Goal: Task Accomplishment & Management: Use online tool/utility

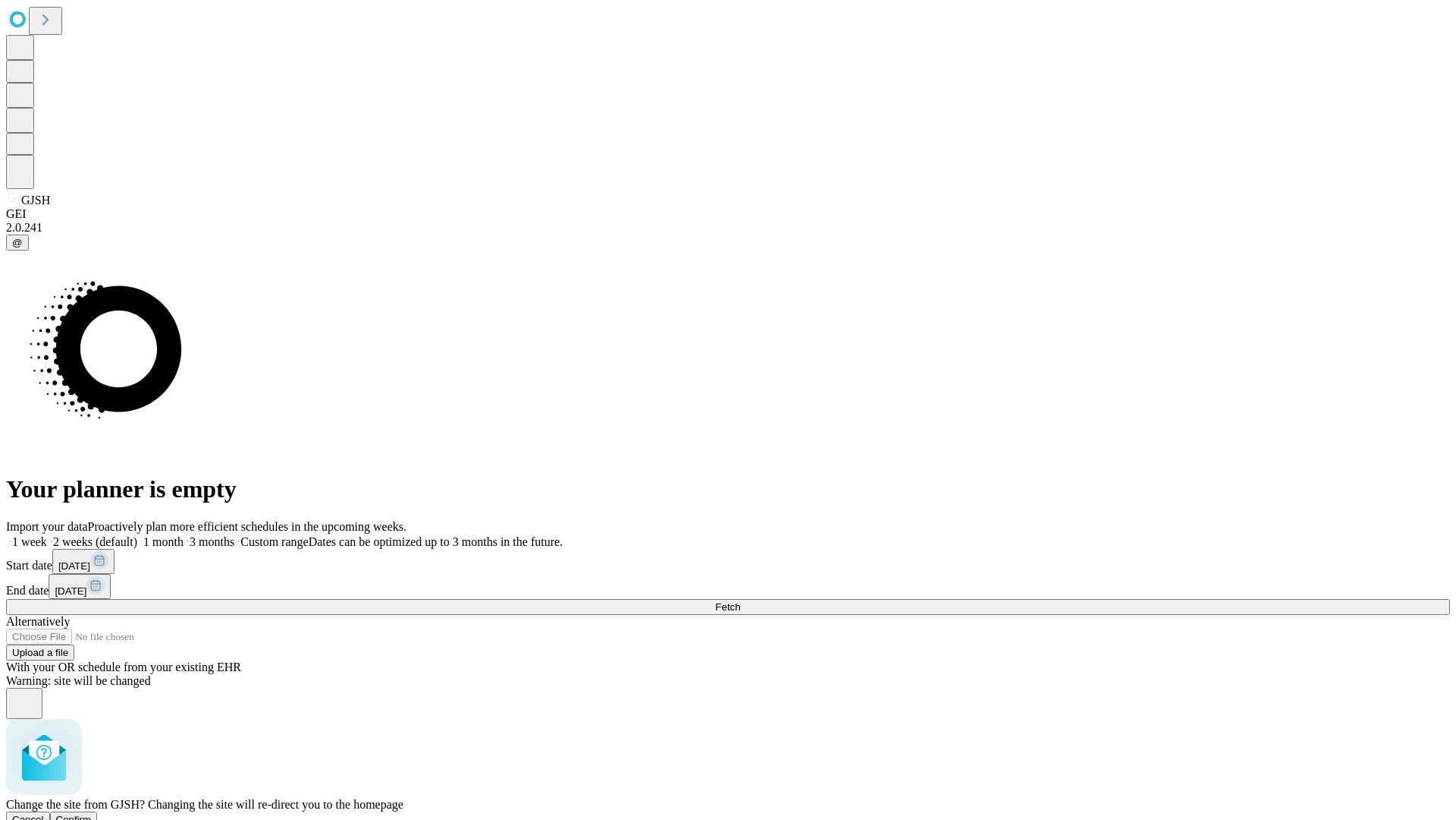
click at [92, 813] on span "Confirm" at bounding box center [74, 818] width 36 height 11
click at [138, 535] on label "2 weeks (default)" at bounding box center [92, 541] width 90 height 13
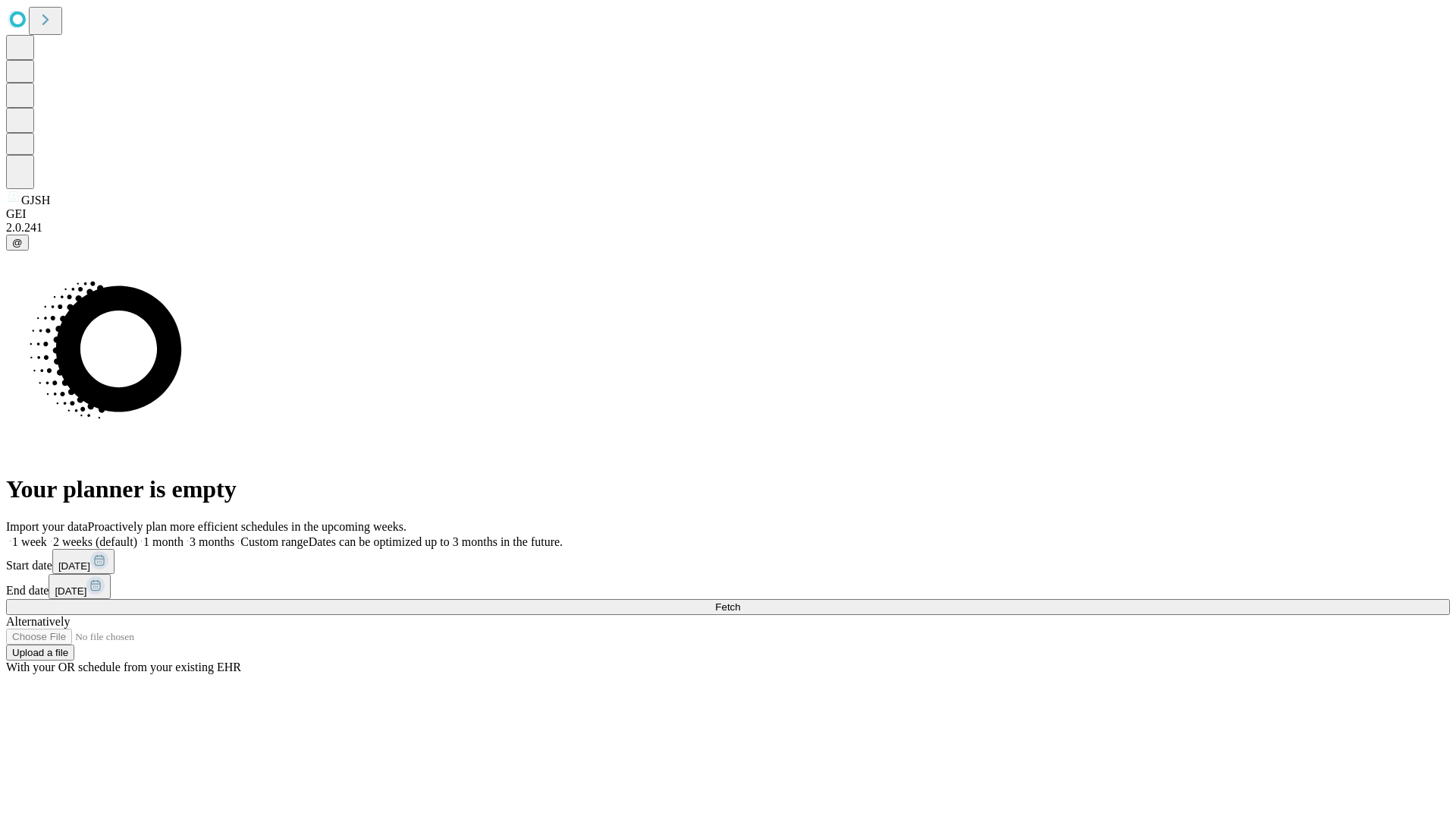
click at [740, 601] on span "Fetch" at bounding box center [728, 606] width 25 height 11
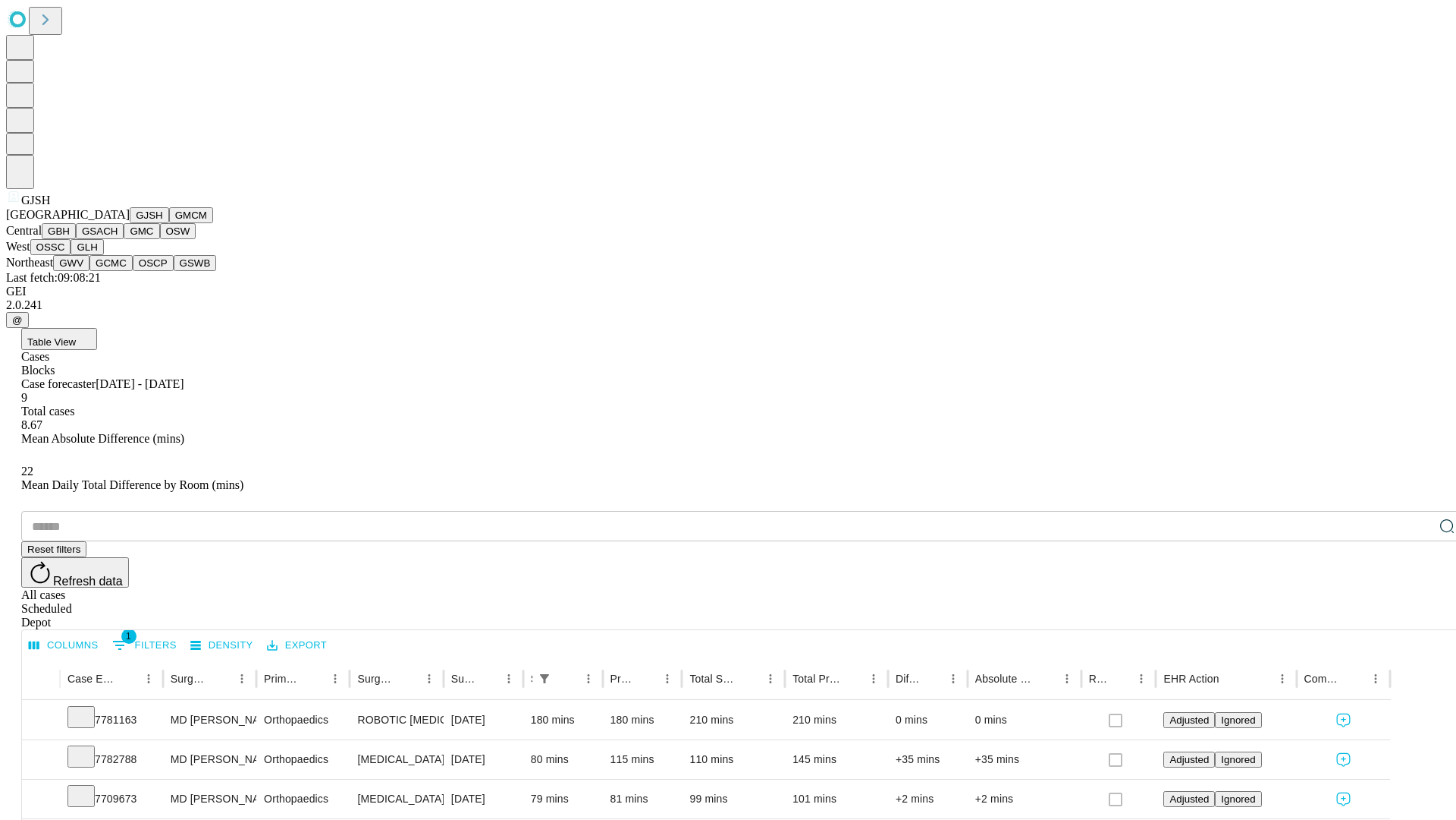
click at [169, 223] on button "GMCM" at bounding box center [191, 215] width 44 height 16
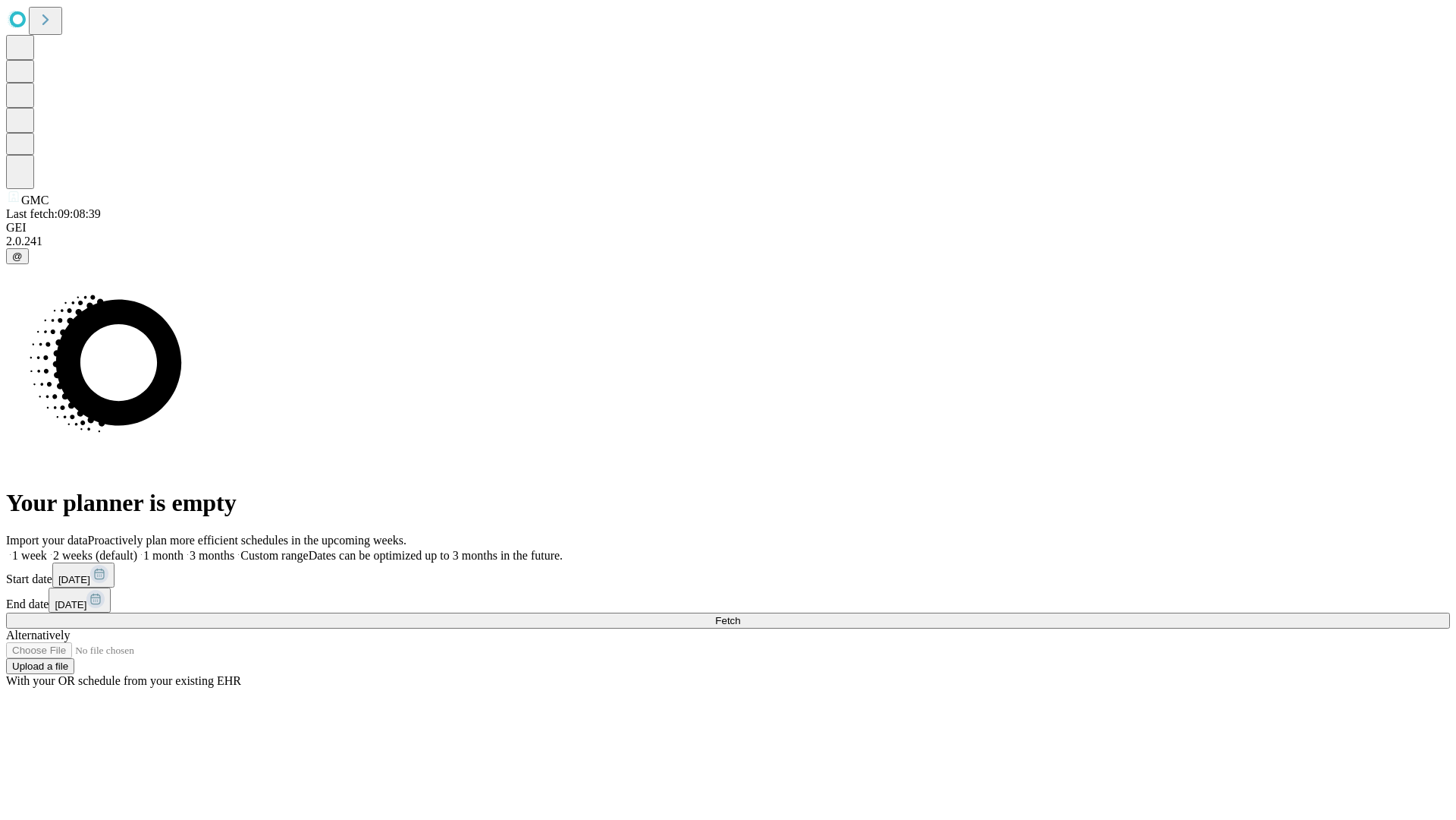
click at [138, 549] on label "2 weeks (default)" at bounding box center [92, 555] width 90 height 13
click at [740, 615] on span "Fetch" at bounding box center [728, 620] width 25 height 11
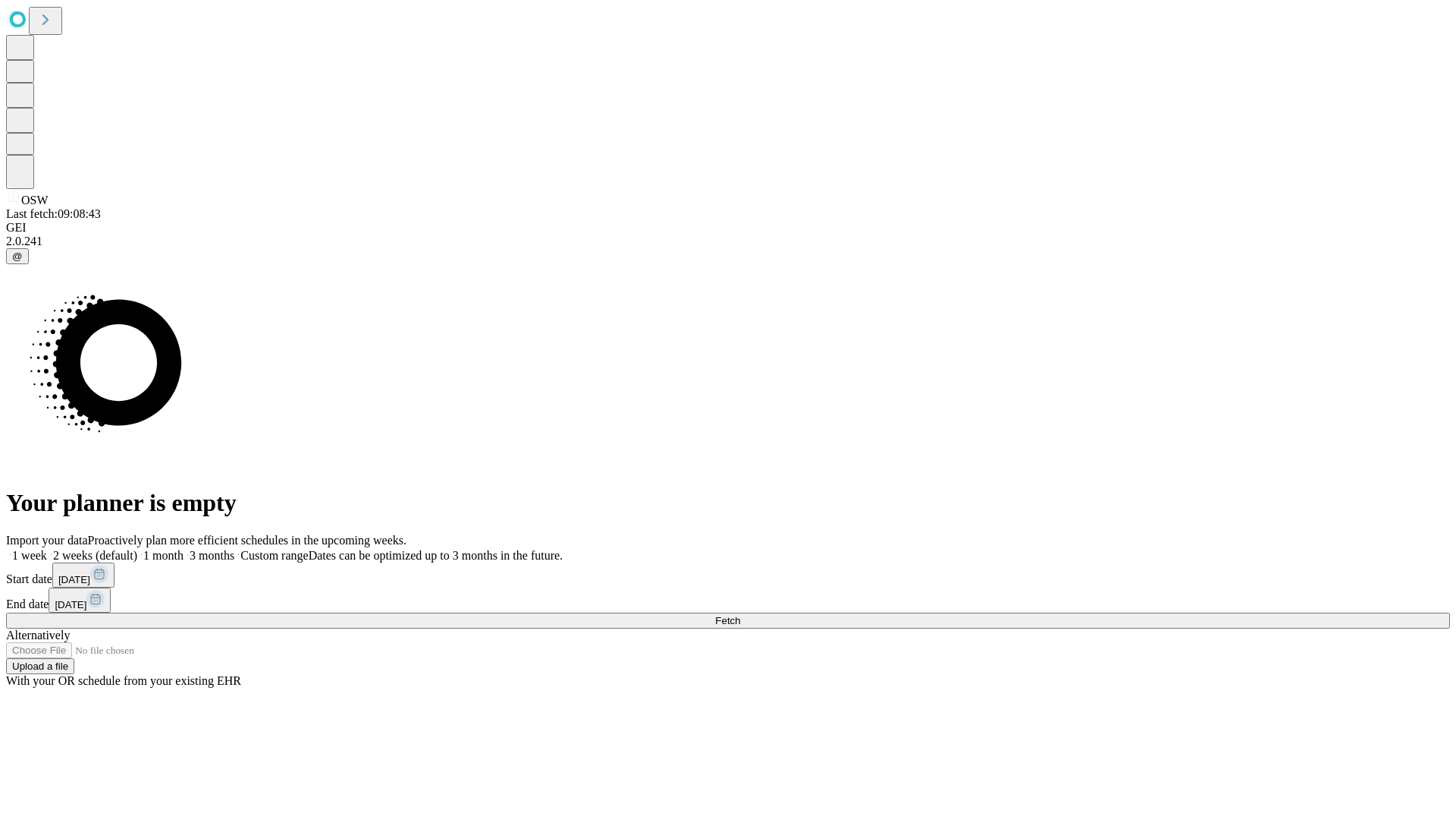
click at [138, 549] on label "2 weeks (default)" at bounding box center [92, 555] width 90 height 13
click at [740, 615] on span "Fetch" at bounding box center [728, 620] width 25 height 11
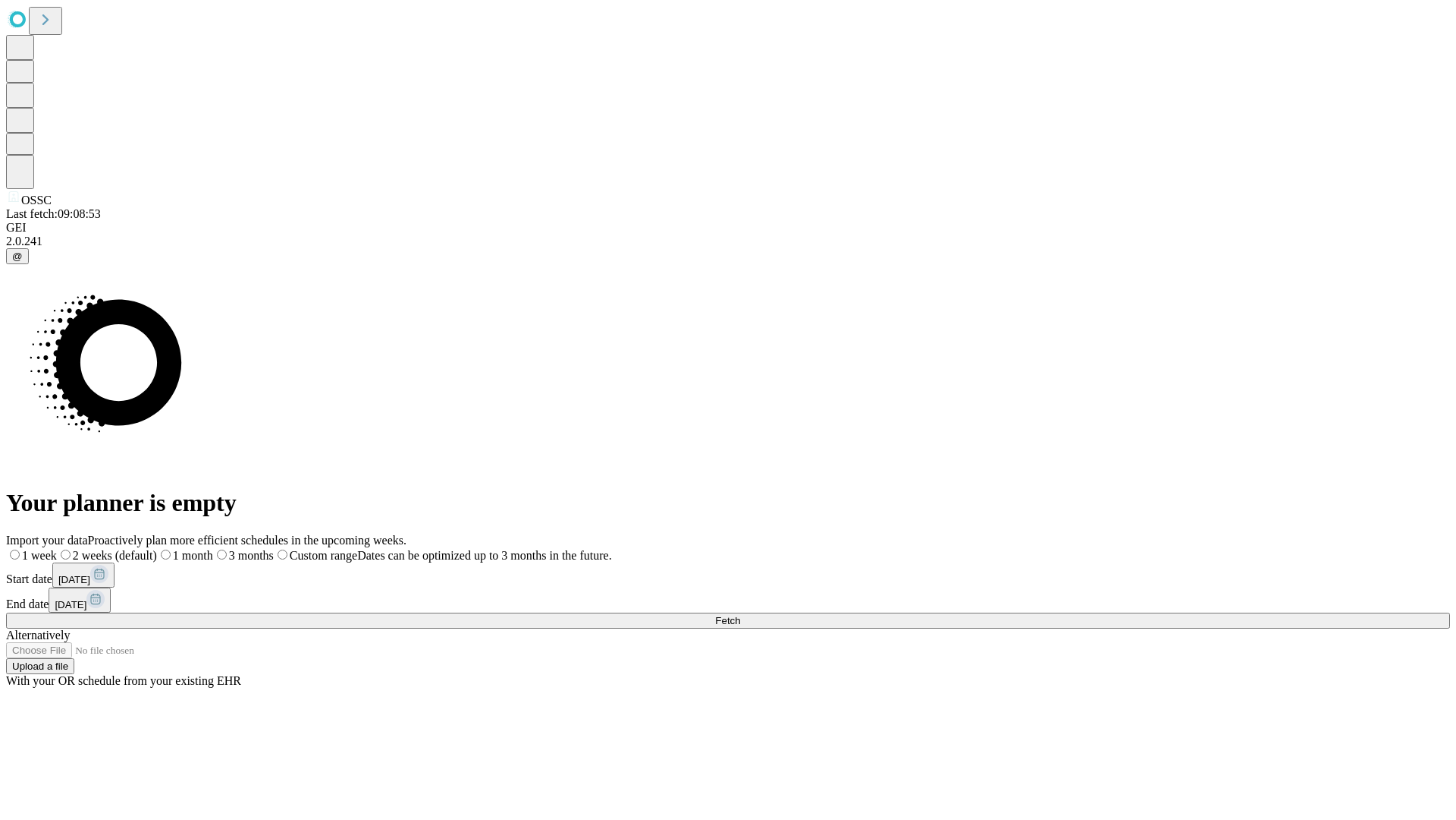
click at [740, 615] on span "Fetch" at bounding box center [728, 620] width 25 height 11
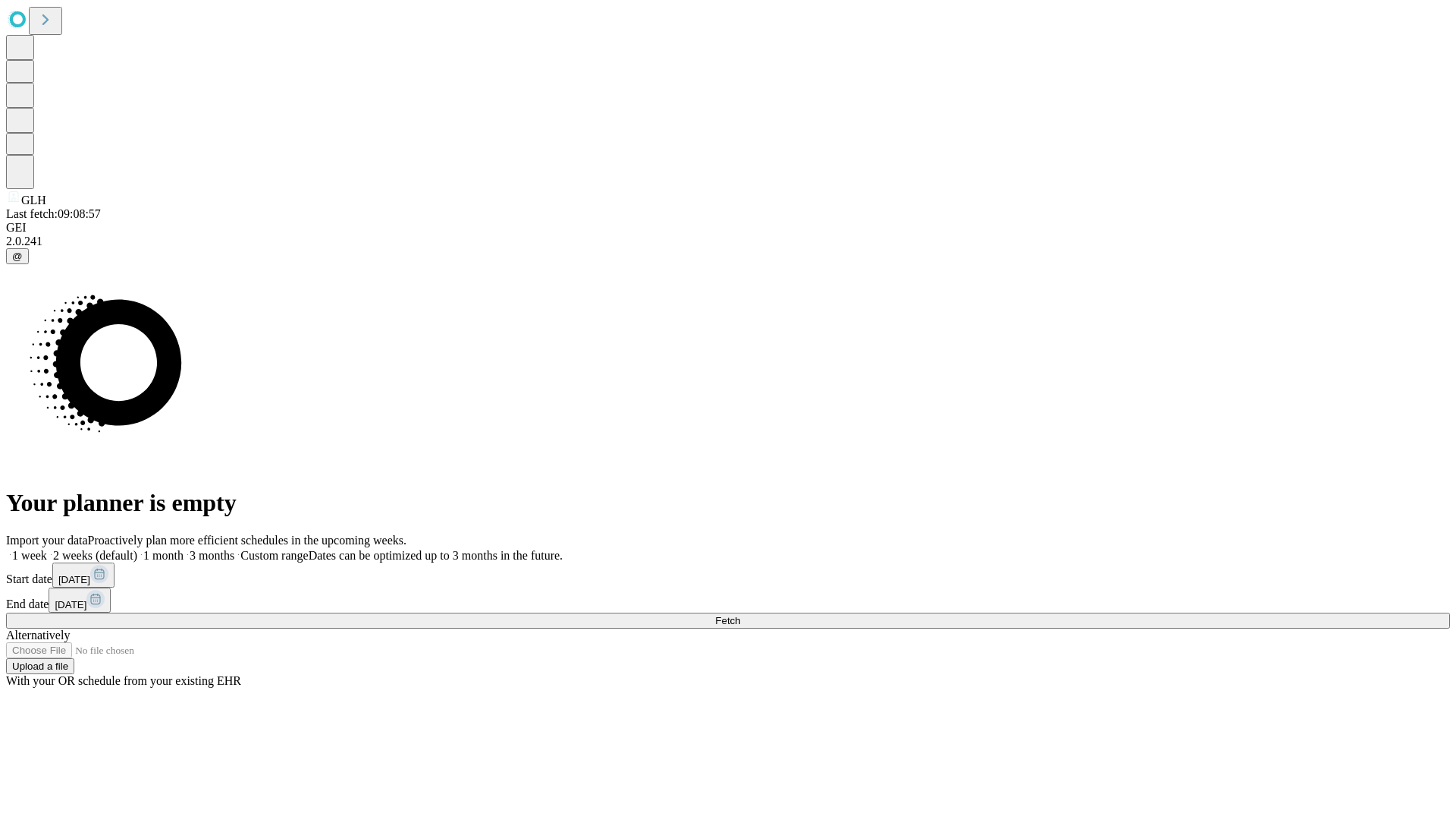
click at [138, 549] on label "2 weeks (default)" at bounding box center [92, 555] width 90 height 13
click at [740, 615] on span "Fetch" at bounding box center [728, 620] width 25 height 11
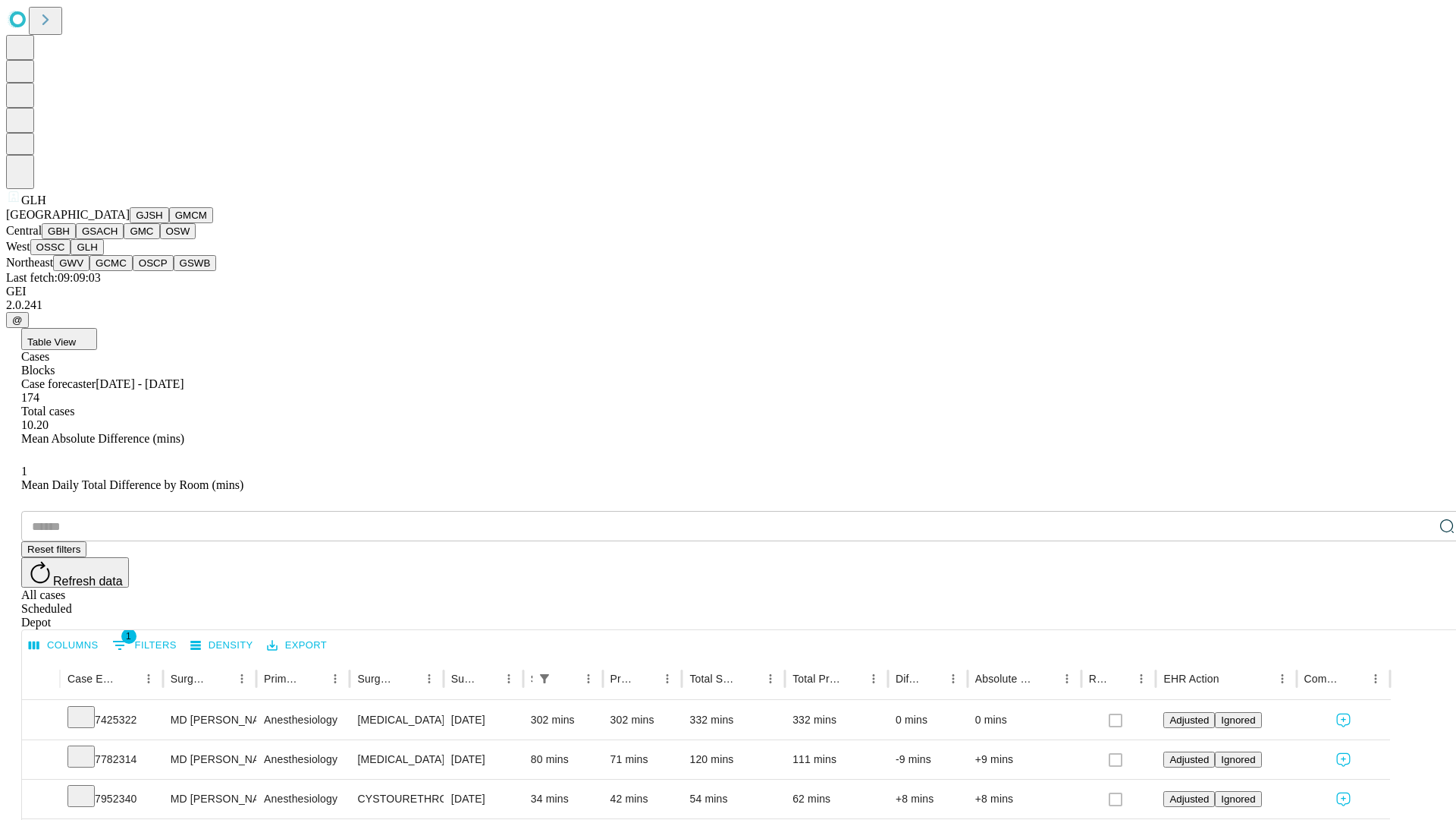
click at [89, 271] on button "GWV" at bounding box center [71, 262] width 37 height 16
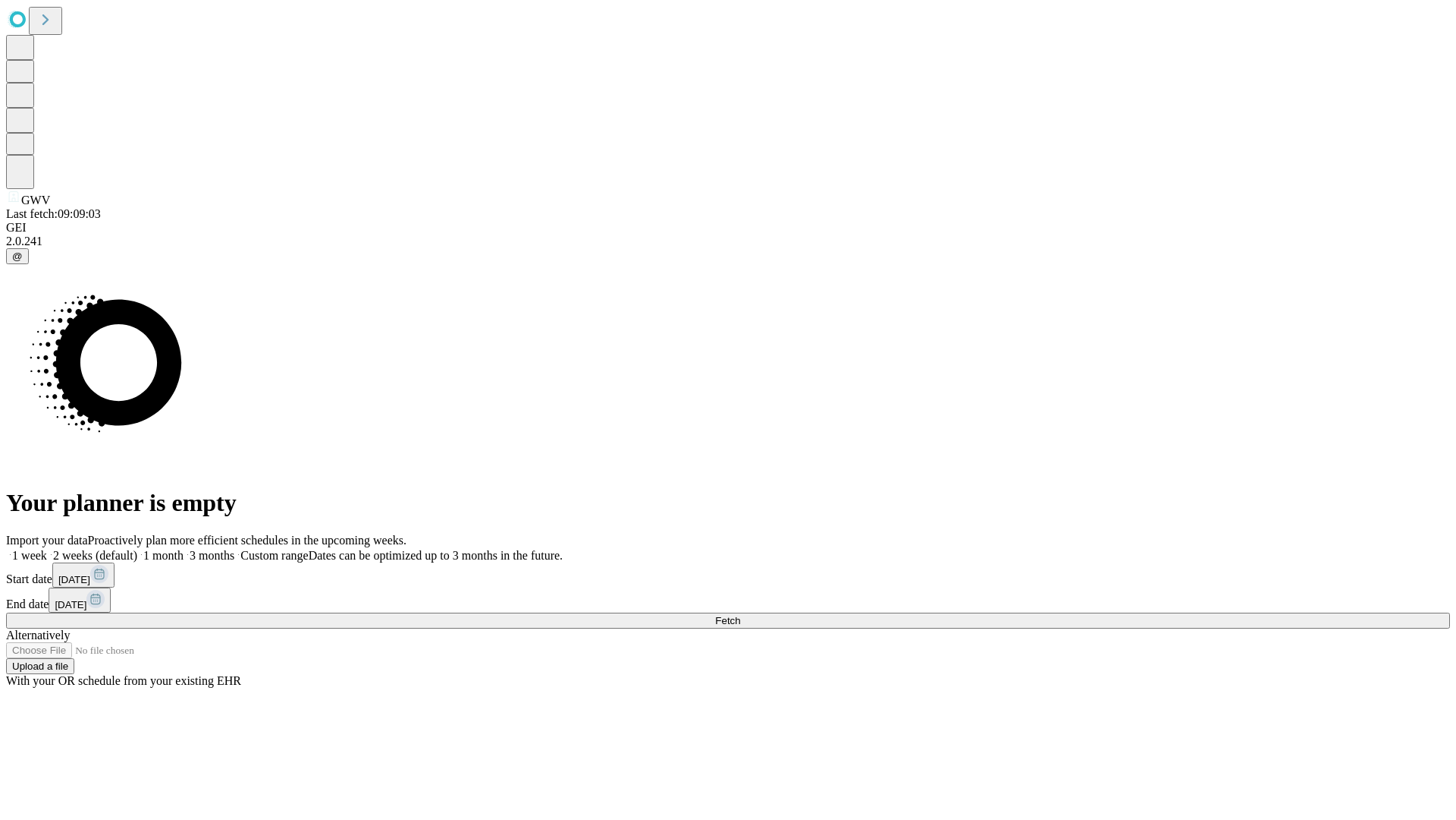
click at [138, 549] on label "2 weeks (default)" at bounding box center [92, 555] width 90 height 13
click at [740, 615] on span "Fetch" at bounding box center [728, 620] width 25 height 11
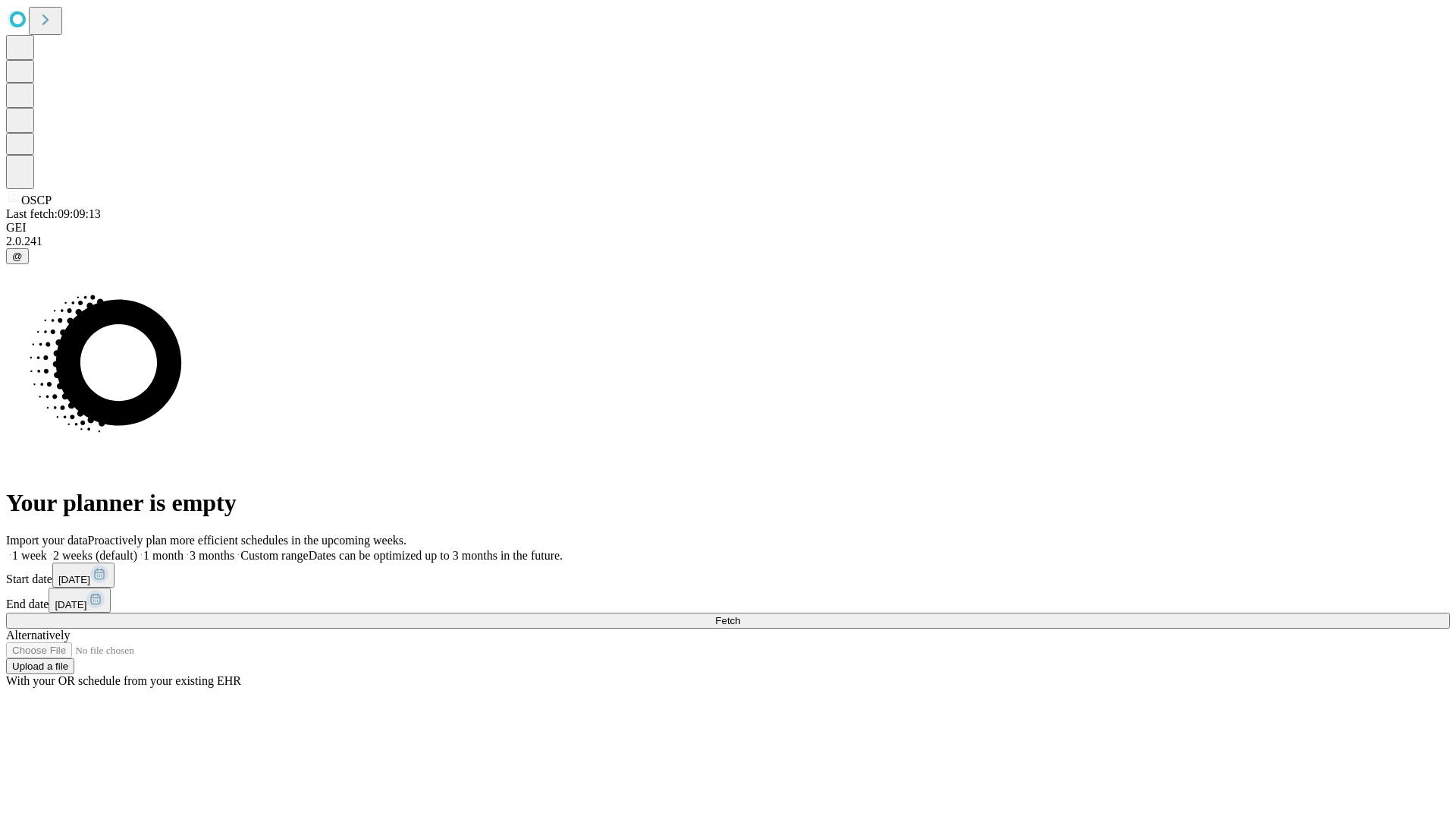
click at [138, 549] on label "2 weeks (default)" at bounding box center [92, 555] width 90 height 13
click at [740, 615] on span "Fetch" at bounding box center [728, 620] width 25 height 11
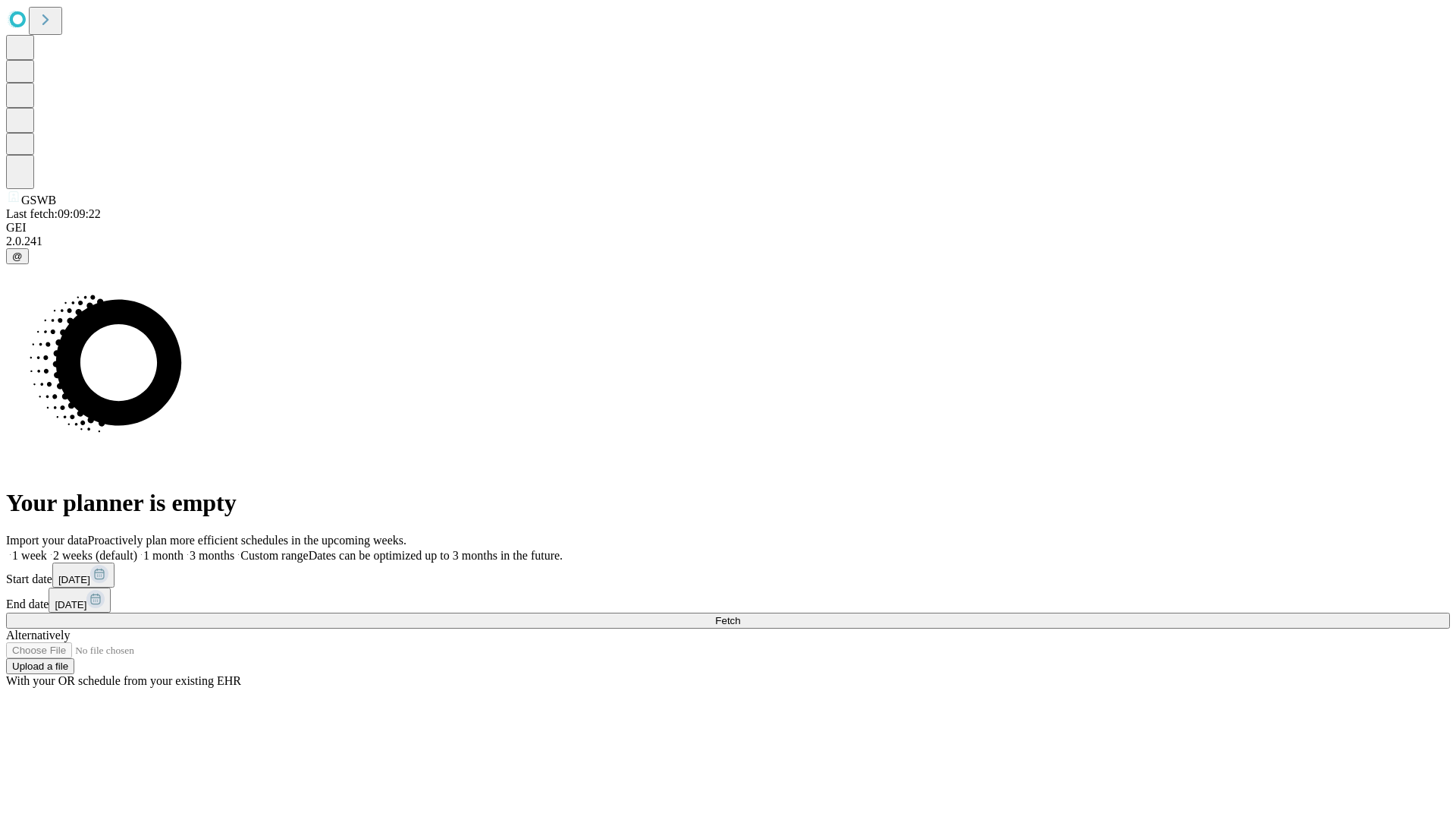
click at [138, 549] on label "2 weeks (default)" at bounding box center [92, 555] width 90 height 13
click at [740, 615] on span "Fetch" at bounding box center [728, 620] width 25 height 11
